Goal: Find specific page/section

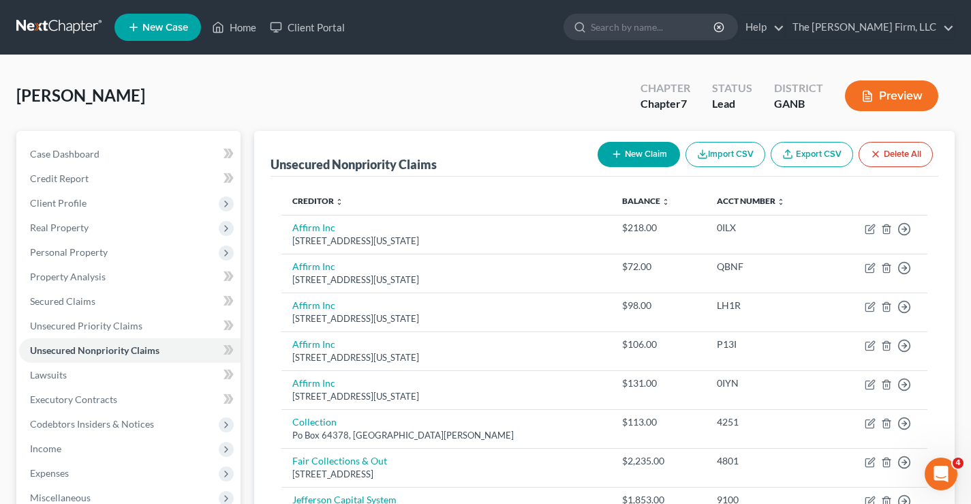
click at [63, 29] on link at bounding box center [59, 27] width 87 height 25
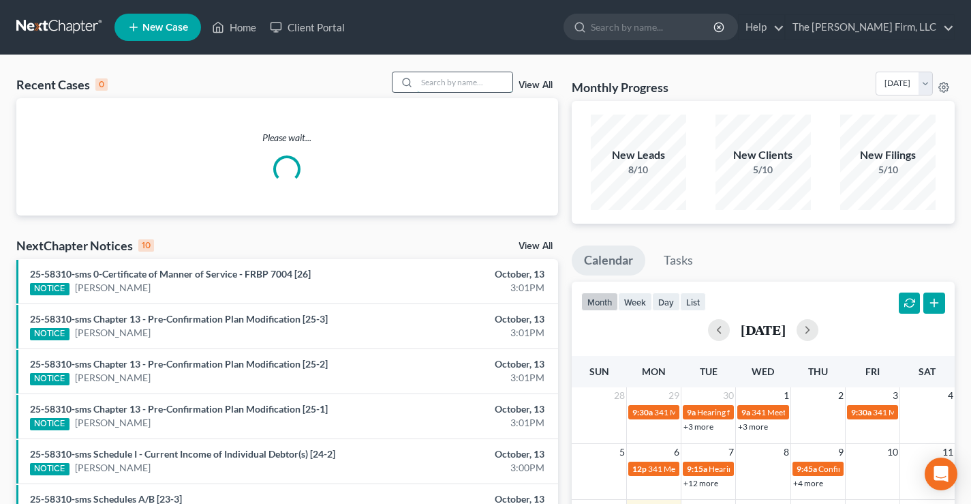
click at [460, 83] on input "search" at bounding box center [464, 82] width 95 height 20
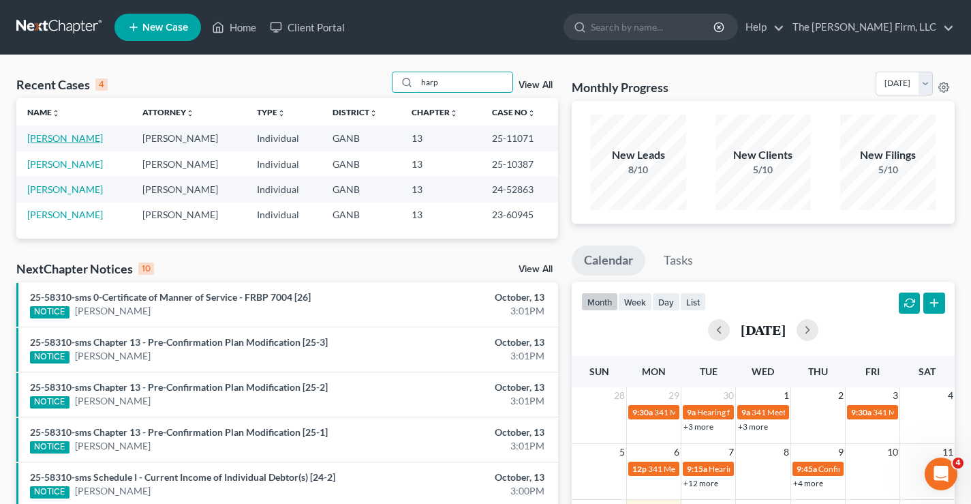
type input "harp"
click at [89, 142] on link "[PERSON_NAME]" at bounding box center [65, 138] width 76 height 12
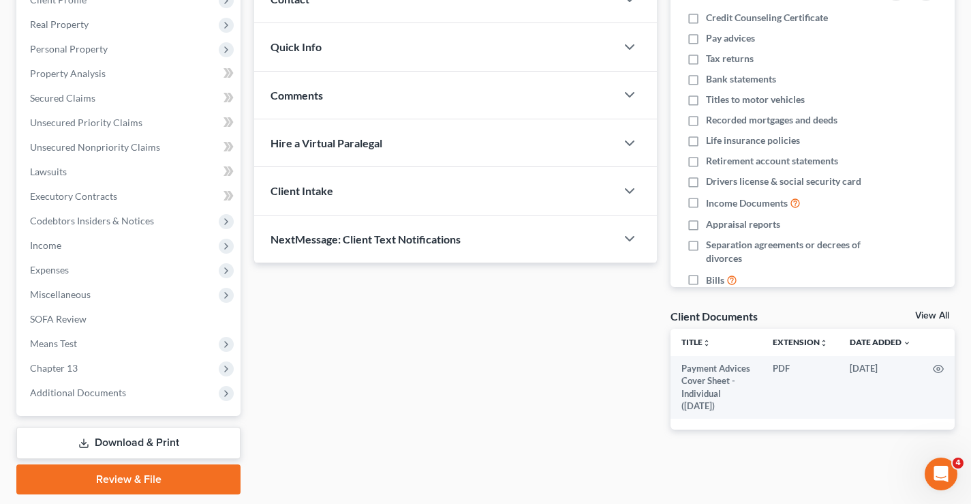
scroll to position [204, 0]
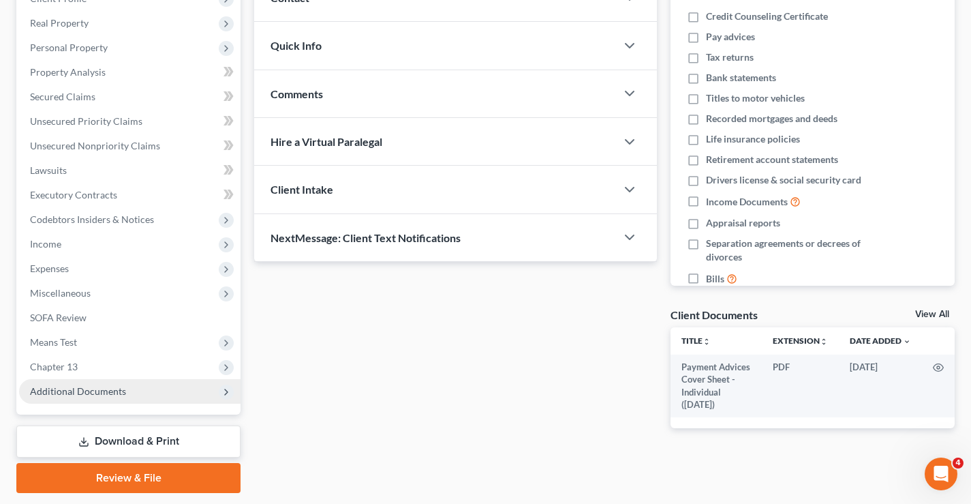
click at [94, 391] on span "Additional Documents" at bounding box center [78, 391] width 96 height 12
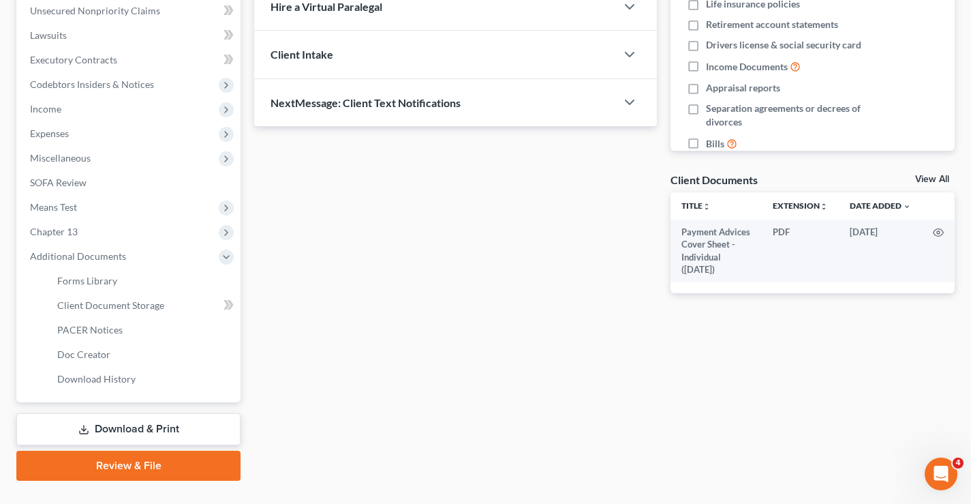
scroll to position [341, 0]
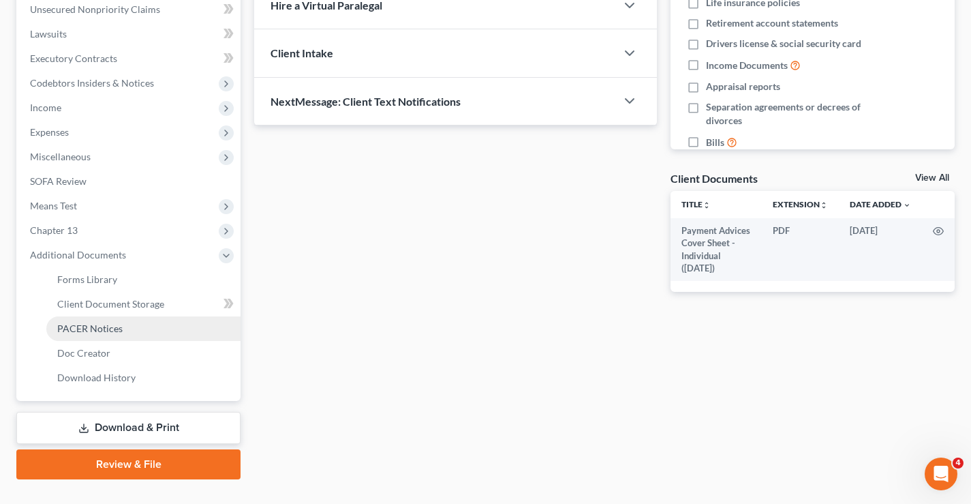
click at [106, 330] on span "PACER Notices" at bounding box center [89, 328] width 65 height 12
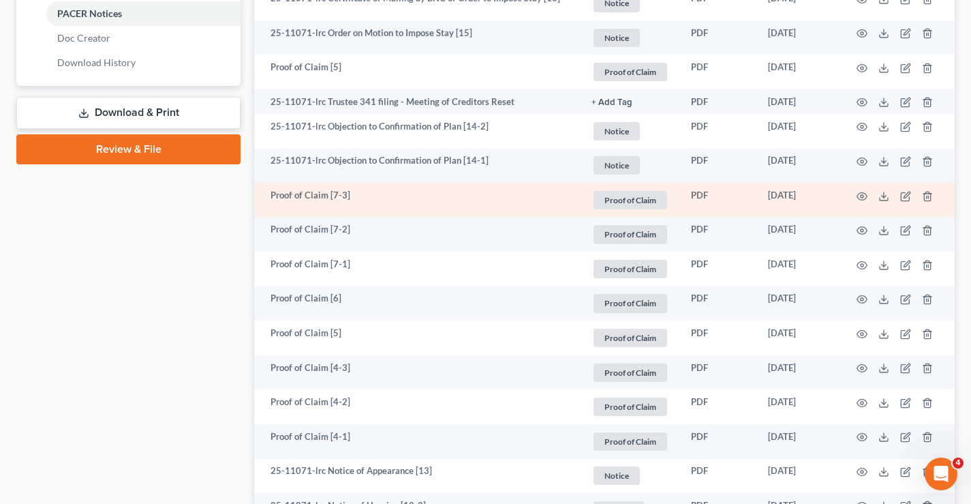
scroll to position [575, 0]
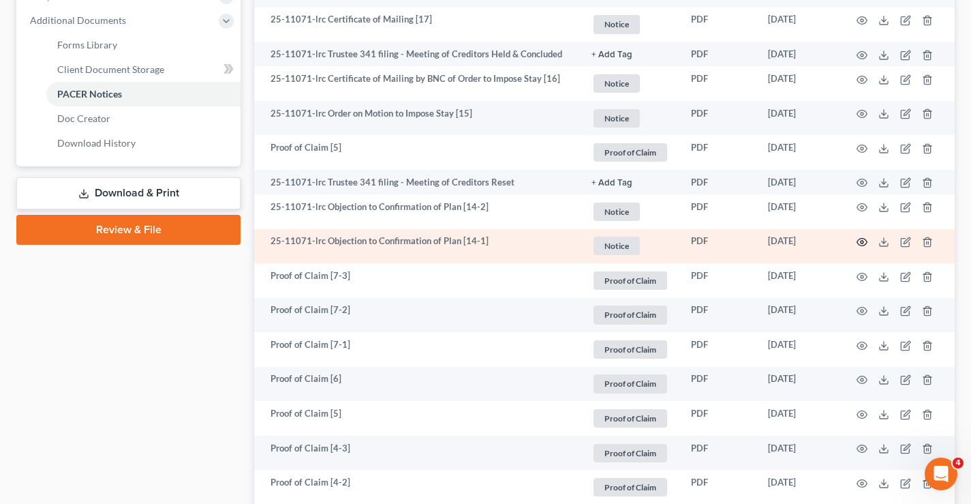
click at [860, 239] on icon "button" at bounding box center [862, 241] width 10 height 7
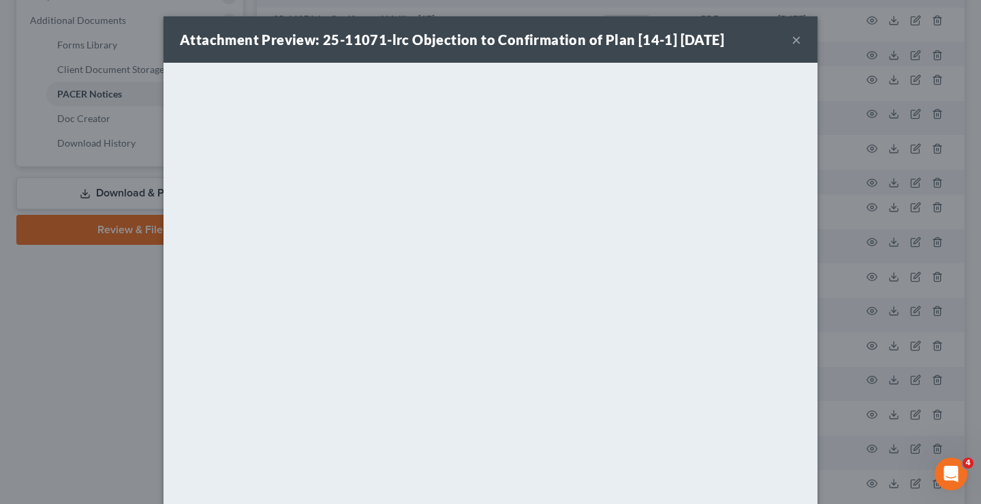
click at [792, 39] on button "×" at bounding box center [797, 39] width 10 height 16
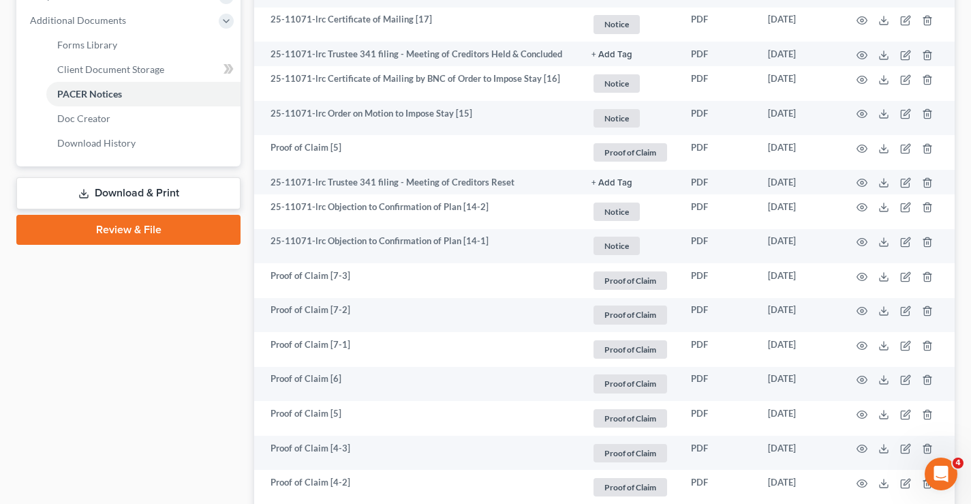
drag, startPoint x: 112, startPoint y: 348, endPoint x: 120, endPoint y: 345, distance: 8.9
click at [112, 348] on div "Case Dashboard Payments Invoices Payments Payments Credit Report Client Profile" at bounding box center [129, 481] width 238 height 1850
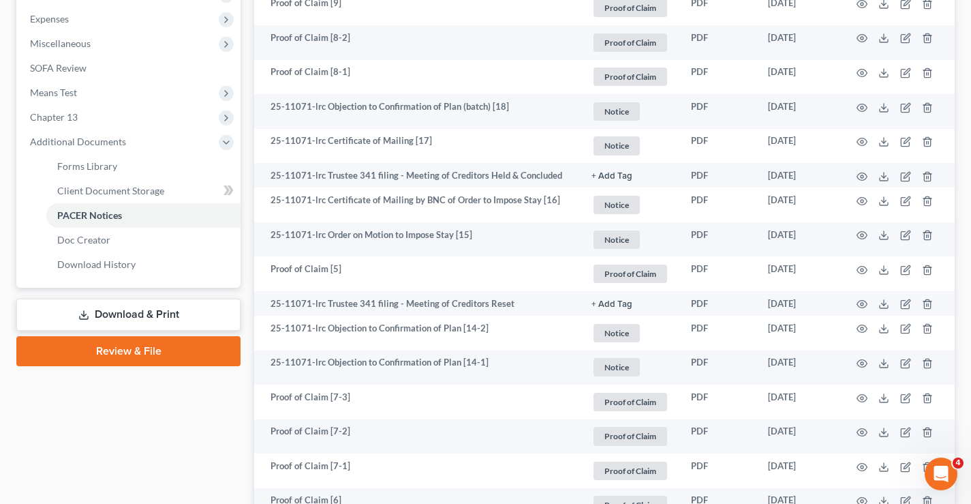
scroll to position [439, 0]
